Goal: Information Seeking & Learning: Learn about a topic

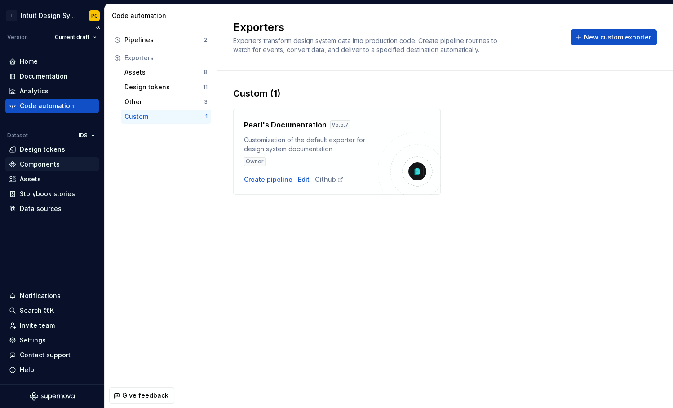
click at [44, 165] on div "Components" at bounding box center [40, 164] width 40 height 9
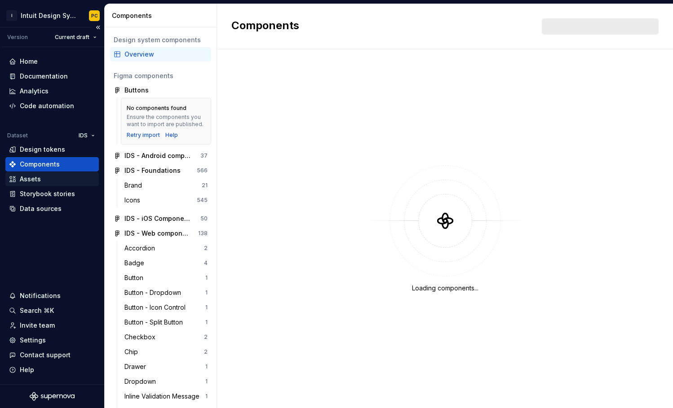
click at [42, 179] on div "Assets" at bounding box center [52, 179] width 86 height 9
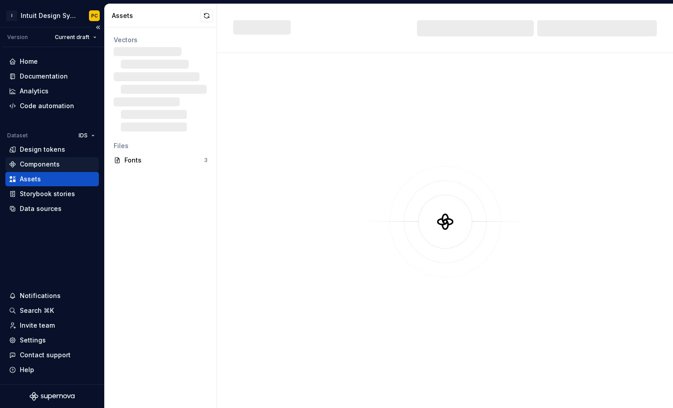
click at [44, 163] on div "Components" at bounding box center [40, 164] width 40 height 9
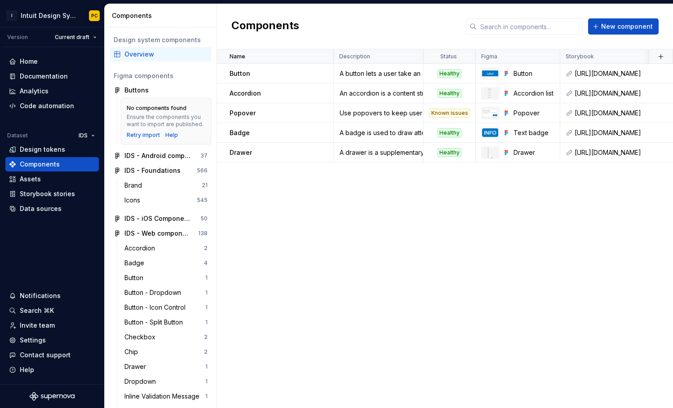
click at [219, 248] on div "Name Description Status Figma Storybook Github Documented Documentation Tech sp…" at bounding box center [445, 228] width 456 height 359
click at [137, 223] on div "IDS - iOS Components" at bounding box center [157, 218] width 67 height 9
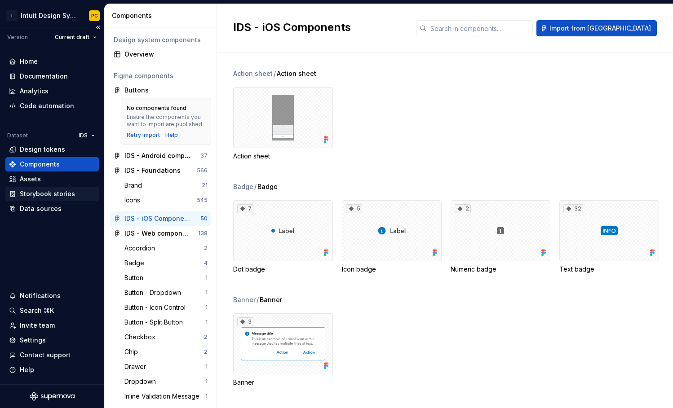
click at [70, 194] on div "Storybook stories" at bounding box center [47, 194] width 55 height 9
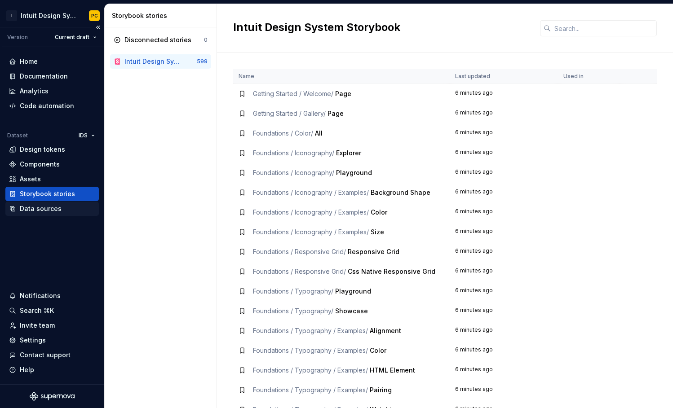
click at [58, 209] on div "Data sources" at bounding box center [41, 208] width 42 height 9
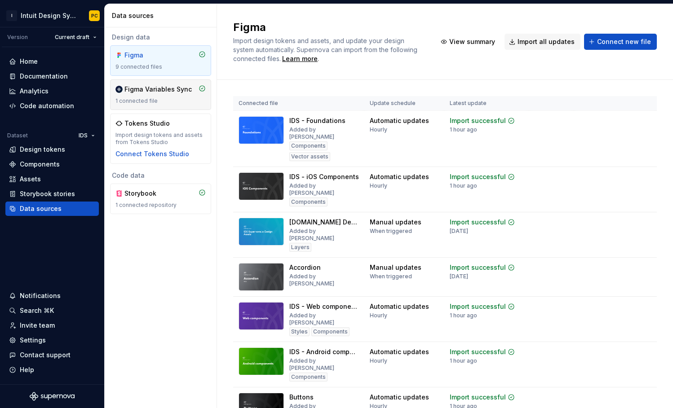
click at [172, 94] on div "Figma Variables Sync 1 connected file" at bounding box center [160, 95] width 90 height 20
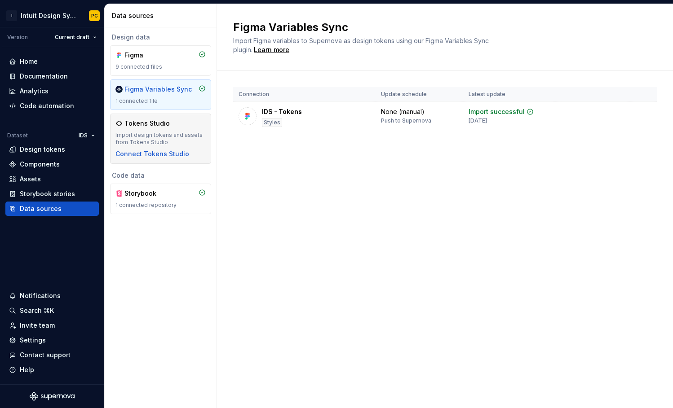
click at [168, 125] on div "Tokens Studio" at bounding box center [160, 123] width 90 height 9
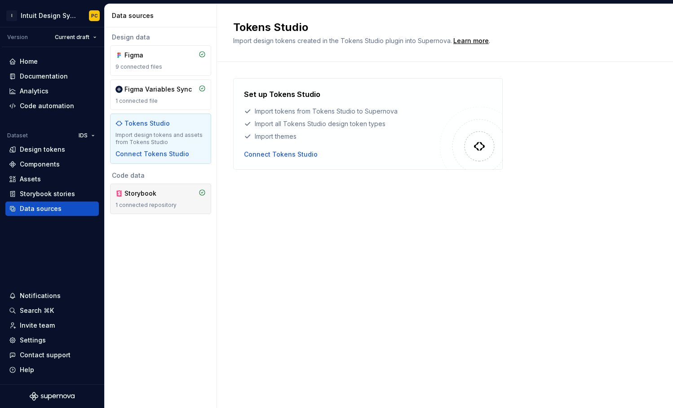
click at [173, 191] on div "Storybook" at bounding box center [160, 193] width 90 height 9
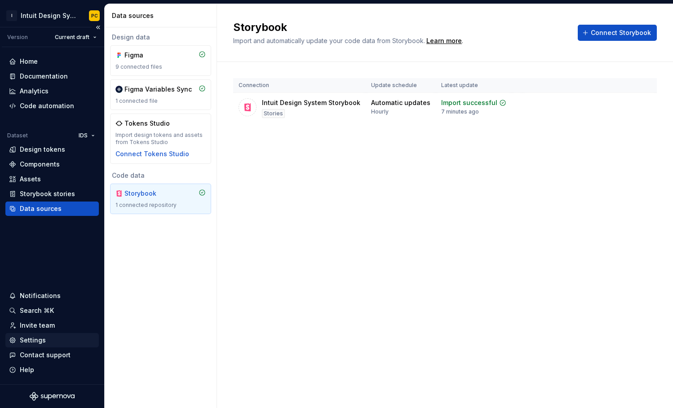
click at [38, 342] on div "Settings" at bounding box center [33, 340] width 26 height 9
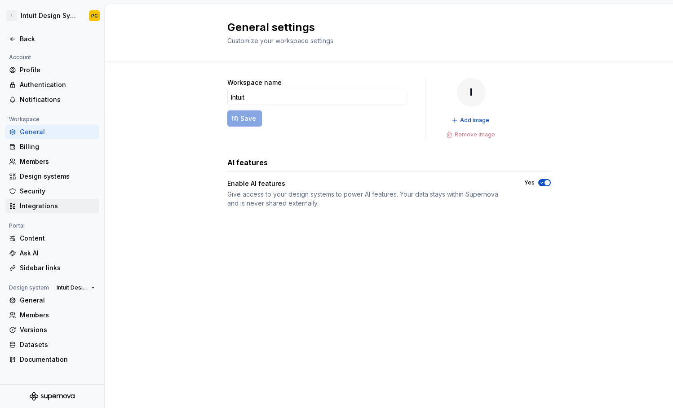
click at [69, 203] on div "Integrations" at bounding box center [57, 206] width 75 height 9
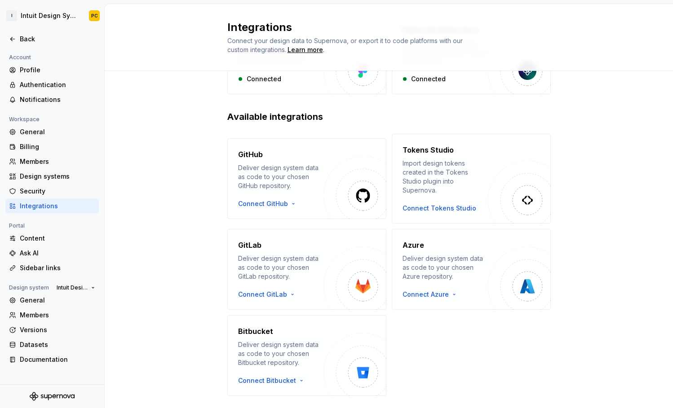
scroll to position [98, 0]
click at [323, 158] on img "button" at bounding box center [354, 186] width 63 height 63
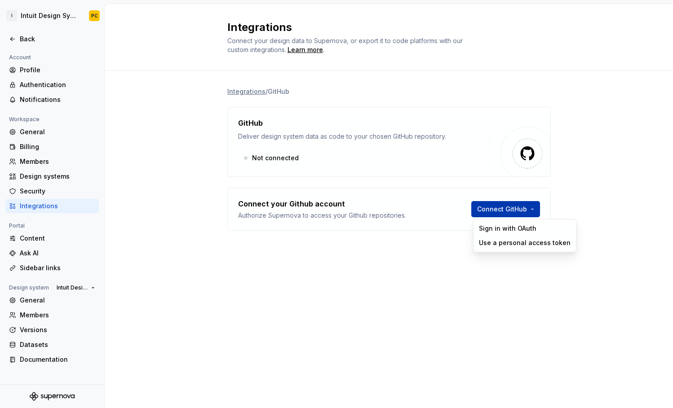
click at [529, 214] on html "I Intuit Design System PC Back Account Profile Authentication Notifications Wor…" at bounding box center [336, 204] width 673 height 408
click at [309, 51] on html "I Intuit Design System PC Back Account Profile Authentication Notifications Wor…" at bounding box center [336, 204] width 673 height 408
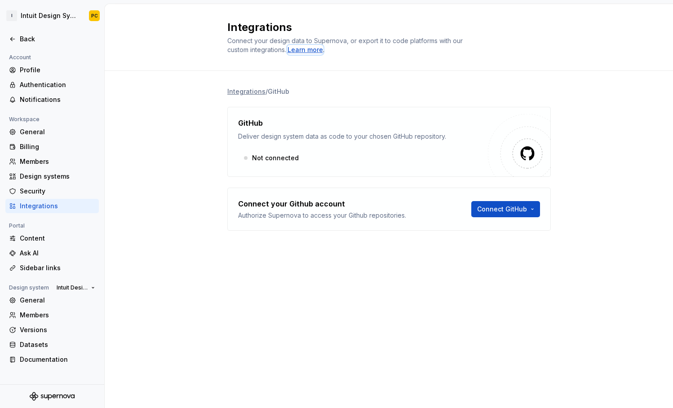
click at [306, 51] on div "Learn more" at bounding box center [304, 49] width 35 height 9
click at [51, 41] on div "Back" at bounding box center [57, 39] width 75 height 9
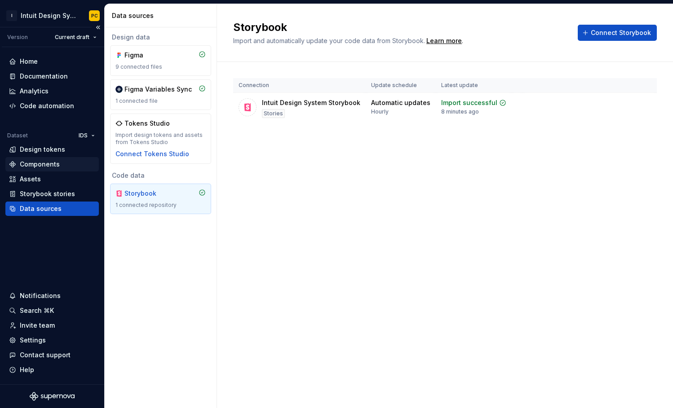
click at [64, 164] on div "Components" at bounding box center [52, 164] width 86 height 9
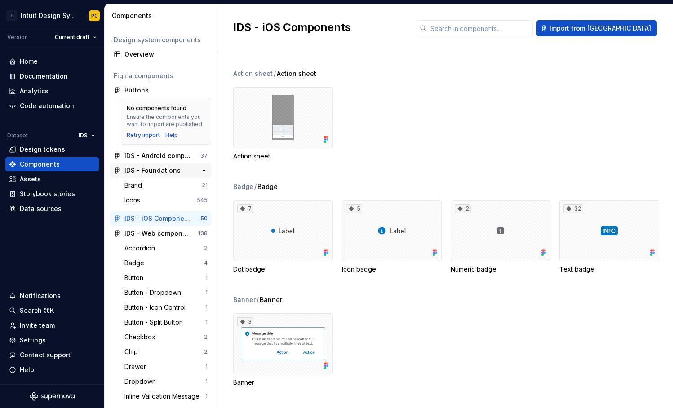
click at [163, 175] on div "IDS - Foundations" at bounding box center [152, 170] width 56 height 9
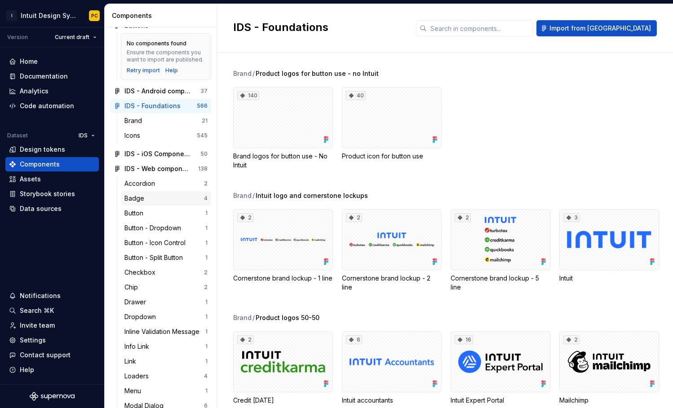
scroll to position [65, 0]
click at [158, 203] on div "Badge" at bounding box center [164, 198] width 80 height 9
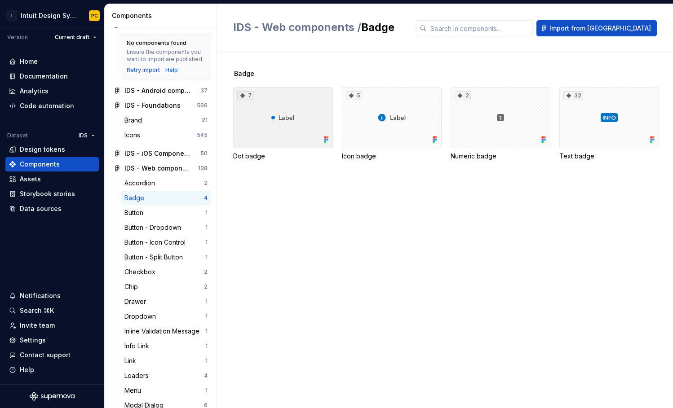
click at [305, 146] on div "7" at bounding box center [283, 117] width 100 height 61
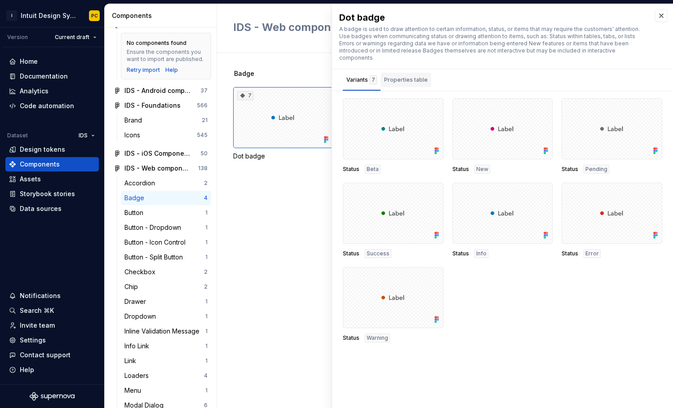
click at [407, 75] on div "Properties table" at bounding box center [406, 79] width 44 height 9
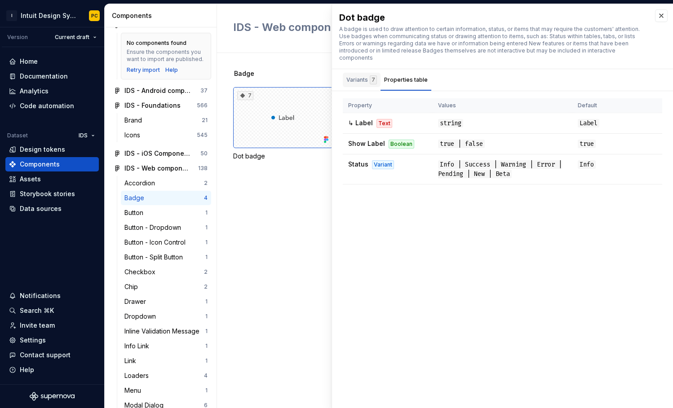
click at [370, 75] on div "7" at bounding box center [373, 79] width 7 height 9
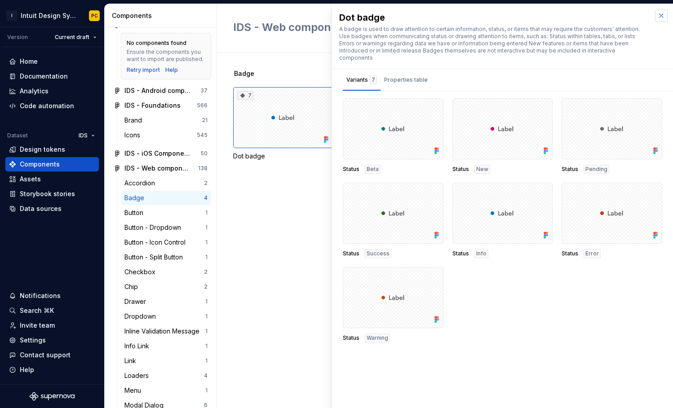
click at [661, 16] on button "button" at bounding box center [661, 15] width 13 height 13
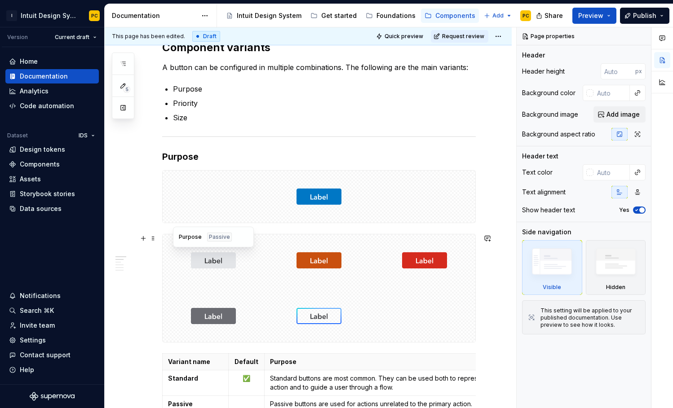
scroll to position [168, 0]
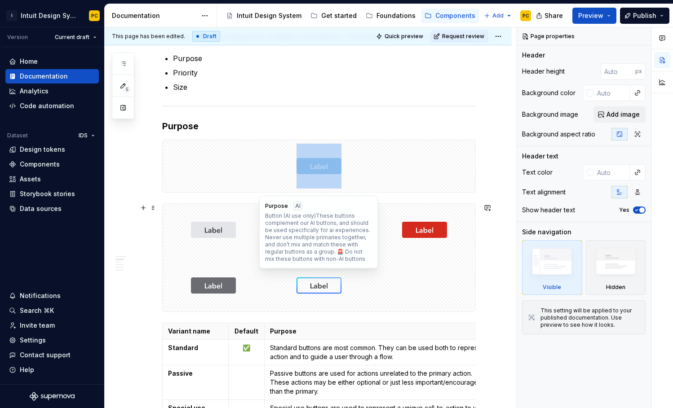
click at [269, 284] on div at bounding box center [319, 286] width 102 height 52
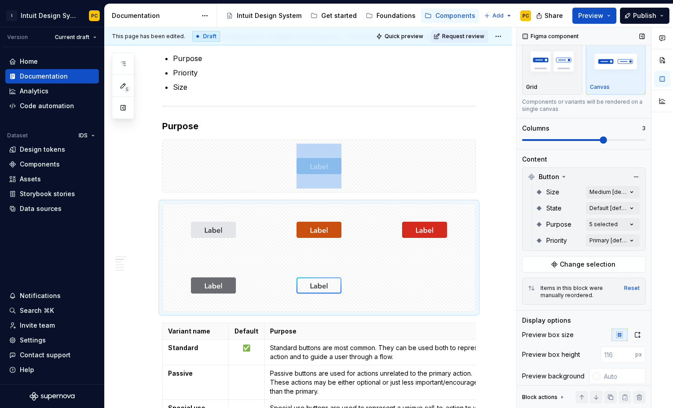
scroll to position [26, 0]
click at [571, 263] on span "Change selection" at bounding box center [588, 263] width 56 height 9
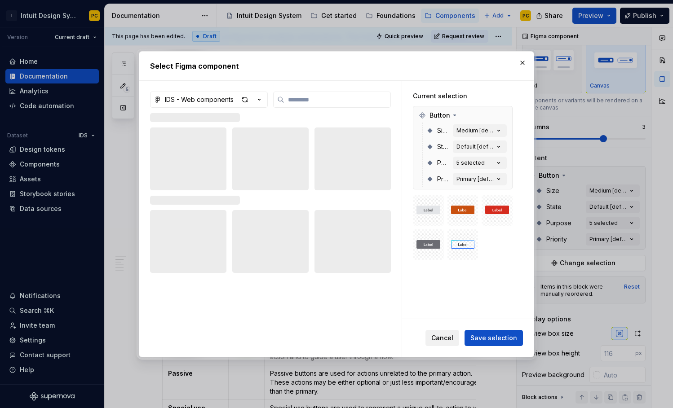
click at [448, 340] on span "Cancel" at bounding box center [442, 337] width 22 height 9
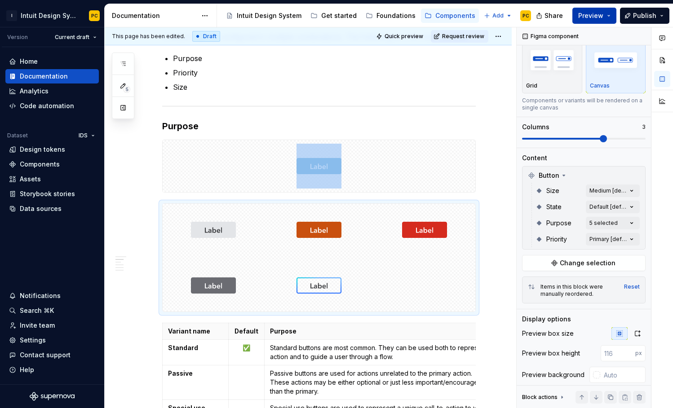
type textarea "*"
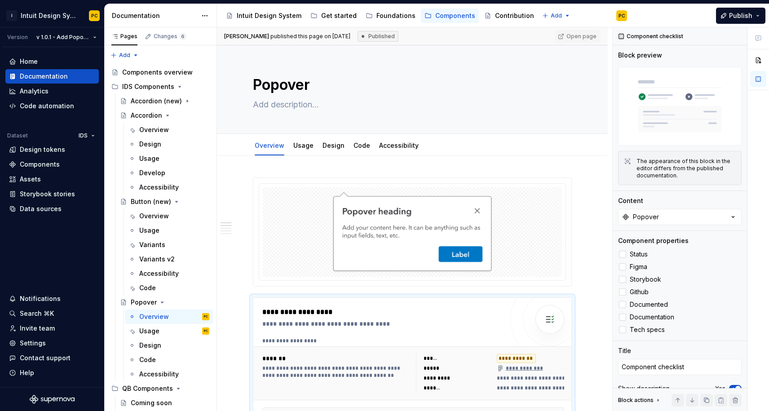
scroll to position [115, 0]
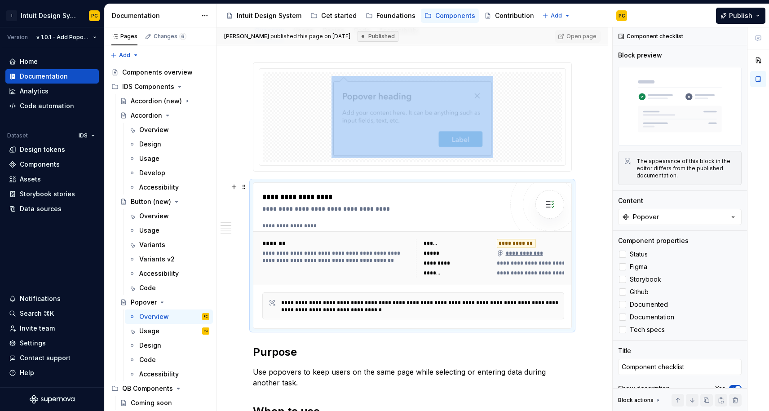
type textarea "*"
